Goal: Browse casually: Explore the website without a specific task or goal

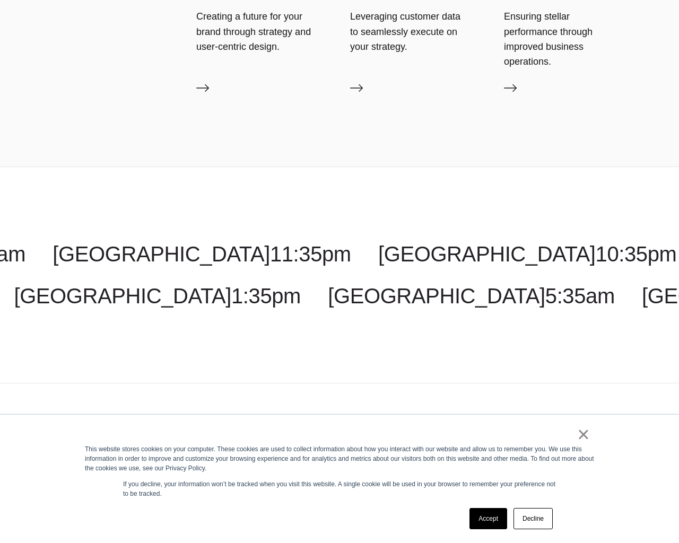
scroll to position [3609, 0]
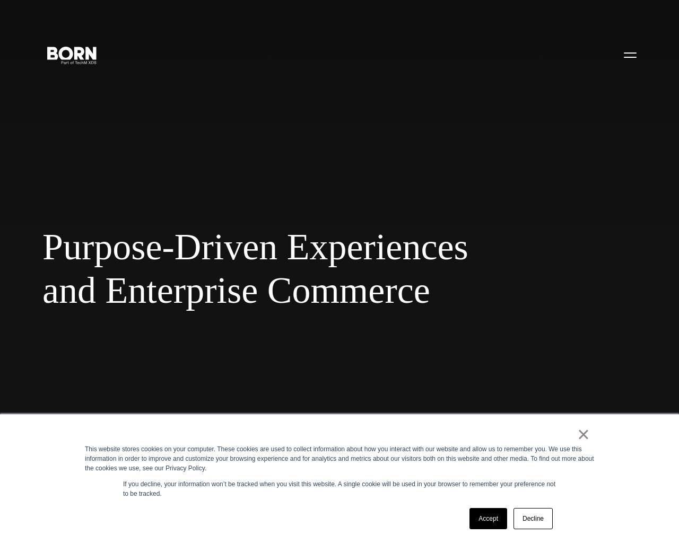
scroll to position [3609, 0]
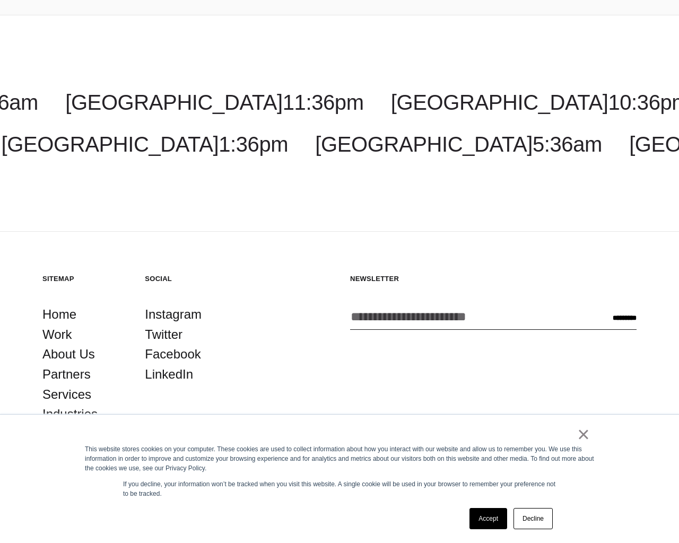
scroll to position [3988, 0]
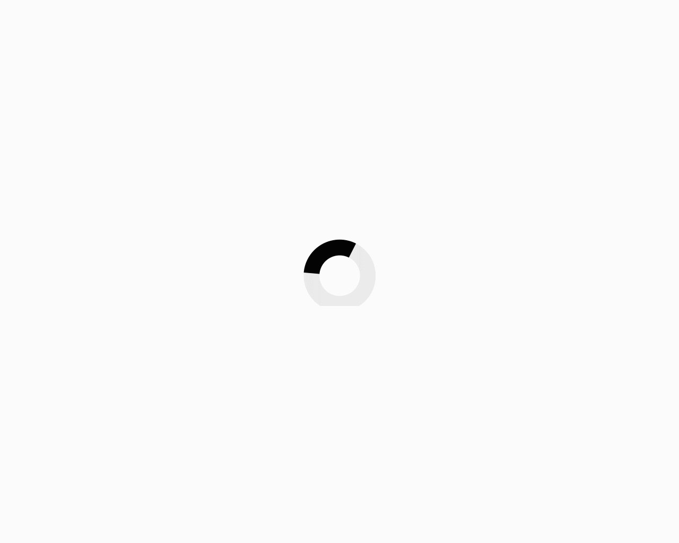
scroll to position [3988, 0]
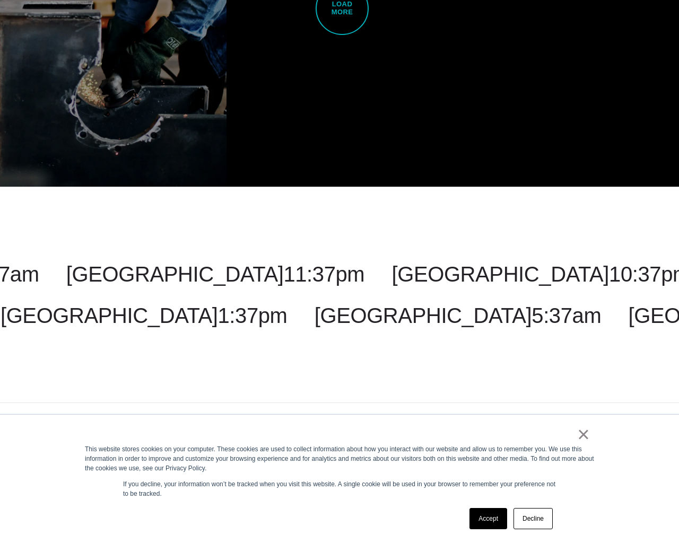
scroll to position [2833, 0]
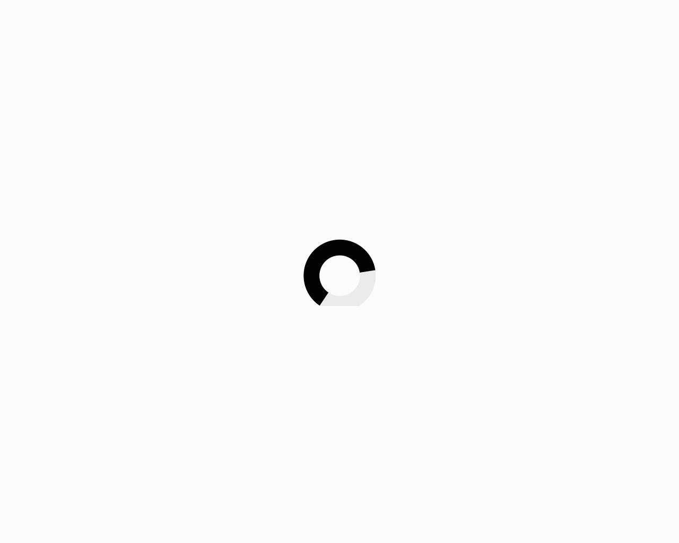
scroll to position [2833, 0]
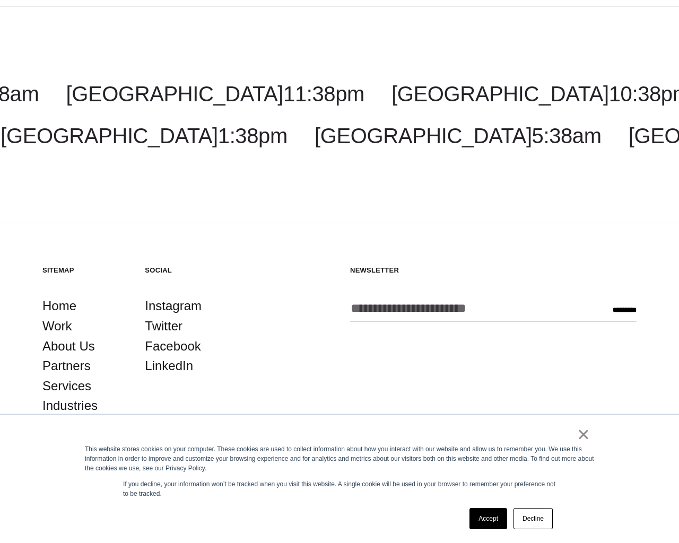
scroll to position [1858, 0]
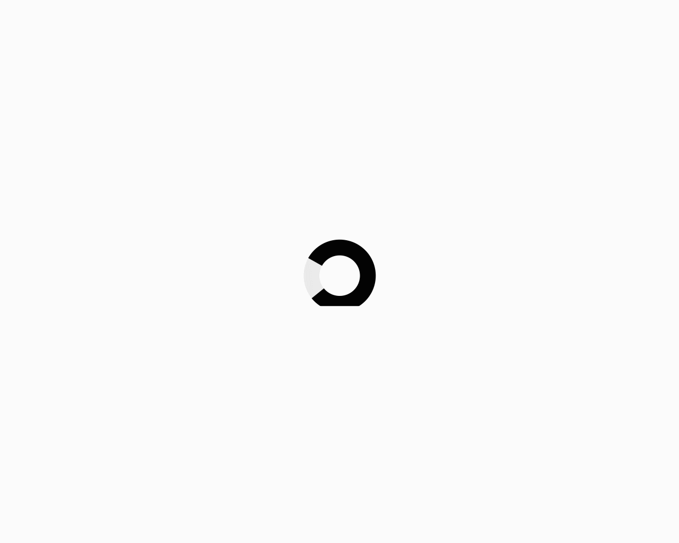
scroll to position [1858, 0]
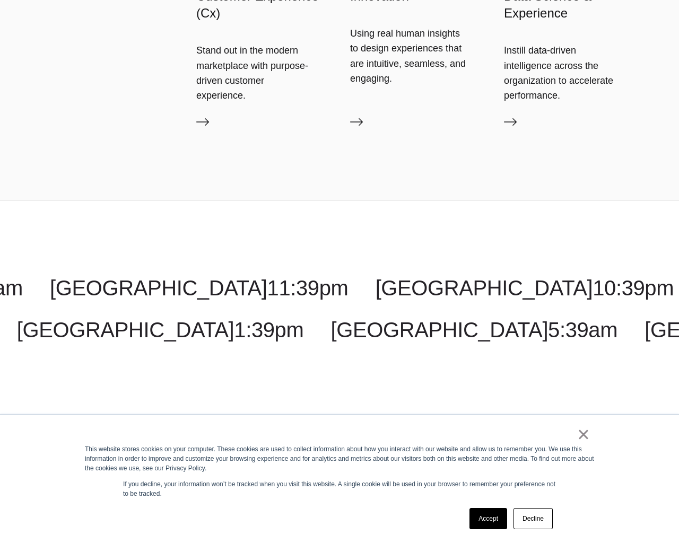
scroll to position [3113, 0]
